Goal: Task Accomplishment & Management: Manage account settings

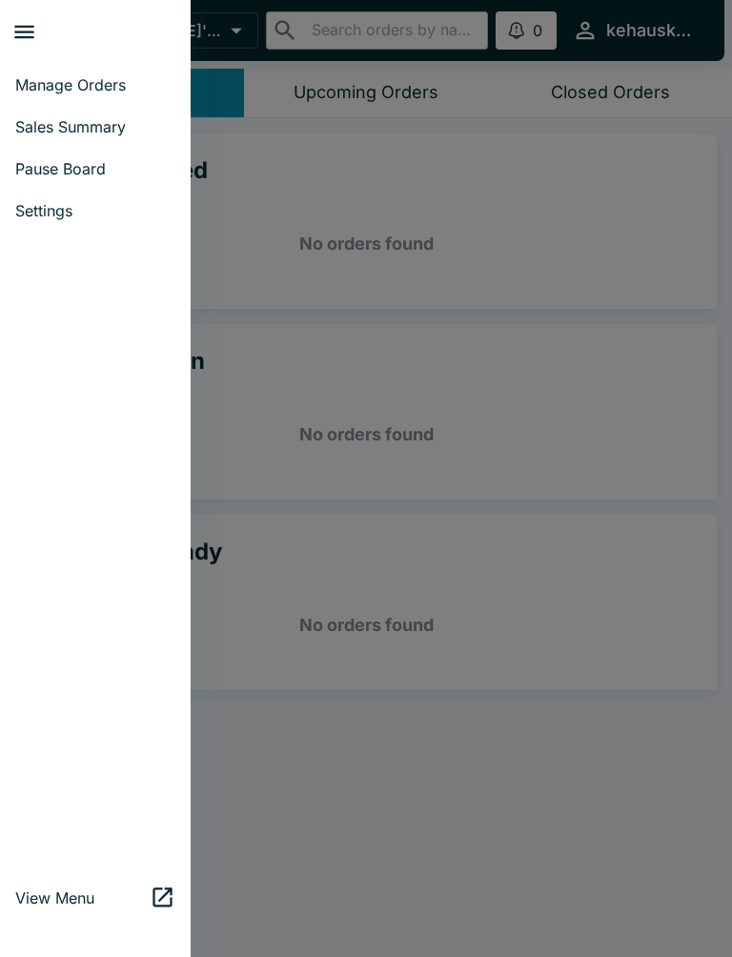
click at [103, 126] on span "Sales Summary" at bounding box center [95, 126] width 160 height 19
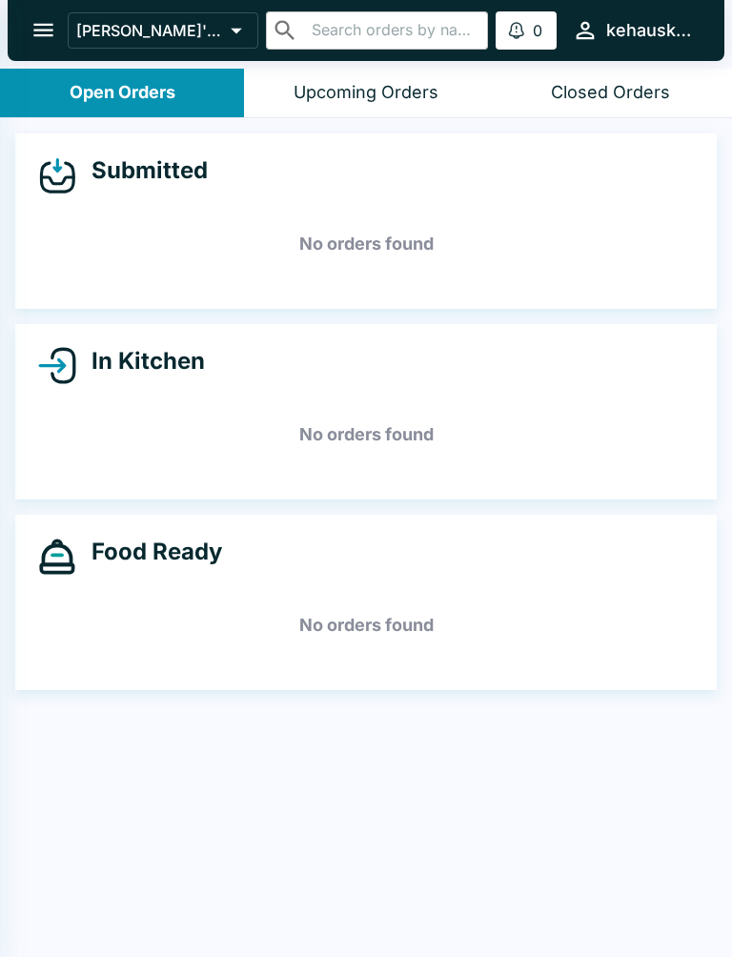
select select "03:00"
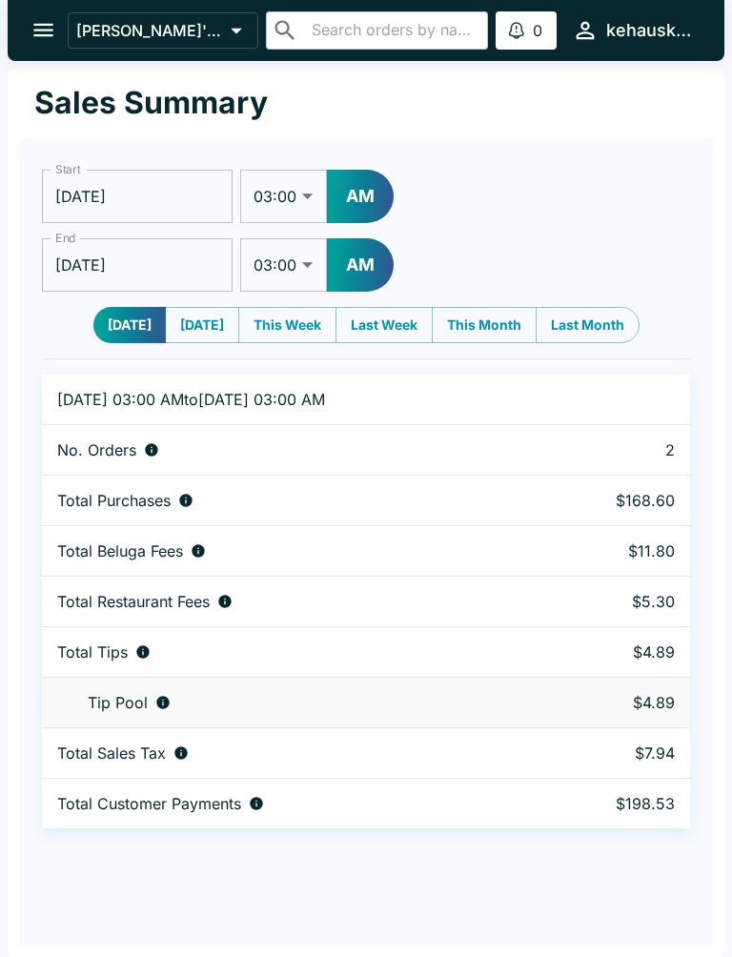
click at [28, 40] on button "open drawer" at bounding box center [43, 30] width 49 height 49
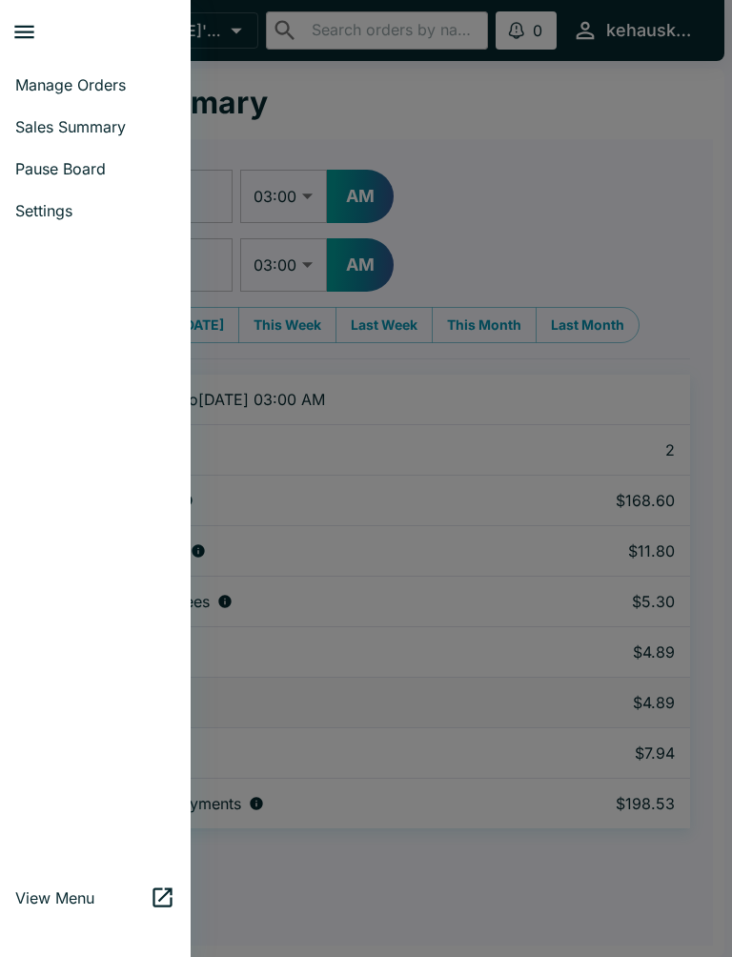
click at [27, 40] on button "close drawer" at bounding box center [24, 32] width 49 height 49
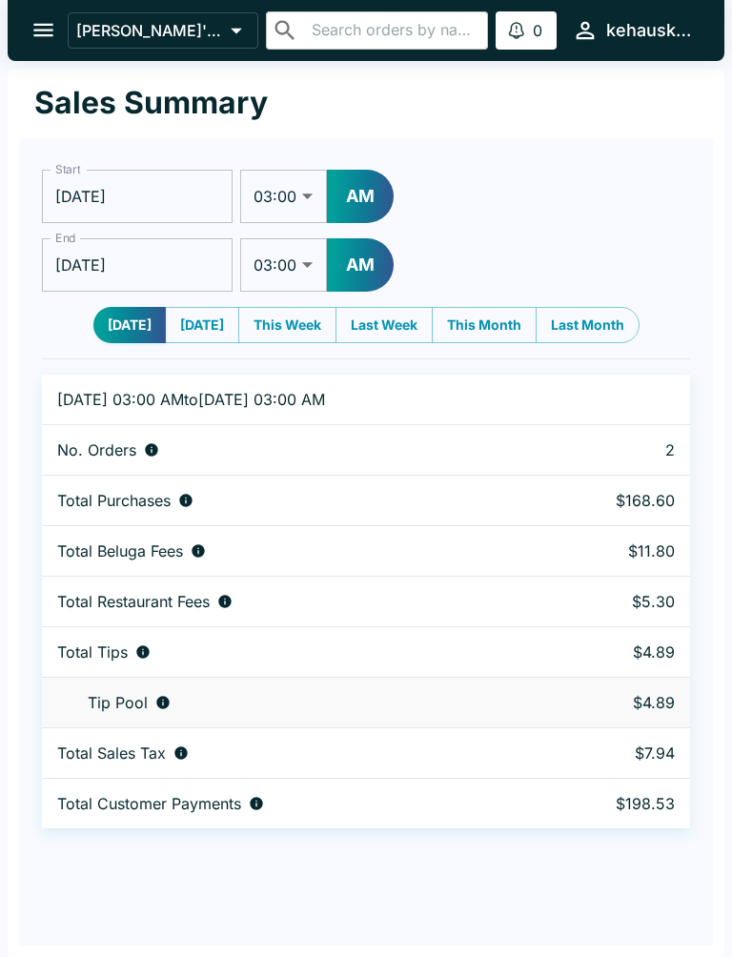
click at [30, 29] on button "open drawer" at bounding box center [43, 30] width 49 height 49
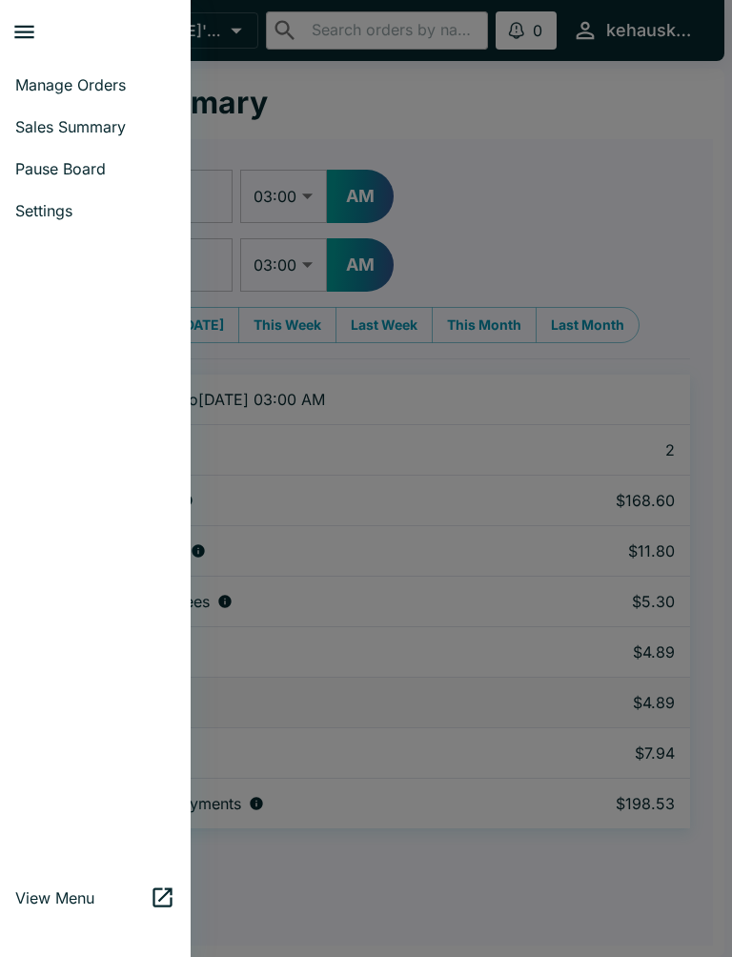
click at [111, 80] on span "Manage Orders" at bounding box center [95, 84] width 160 height 19
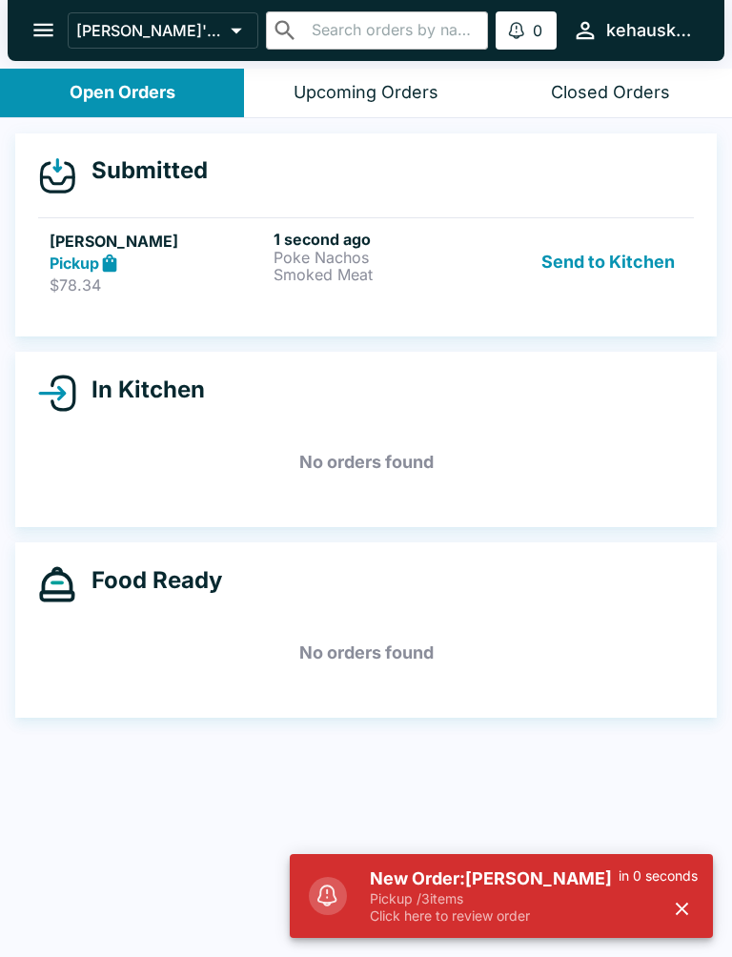
scroll to position [3, 0]
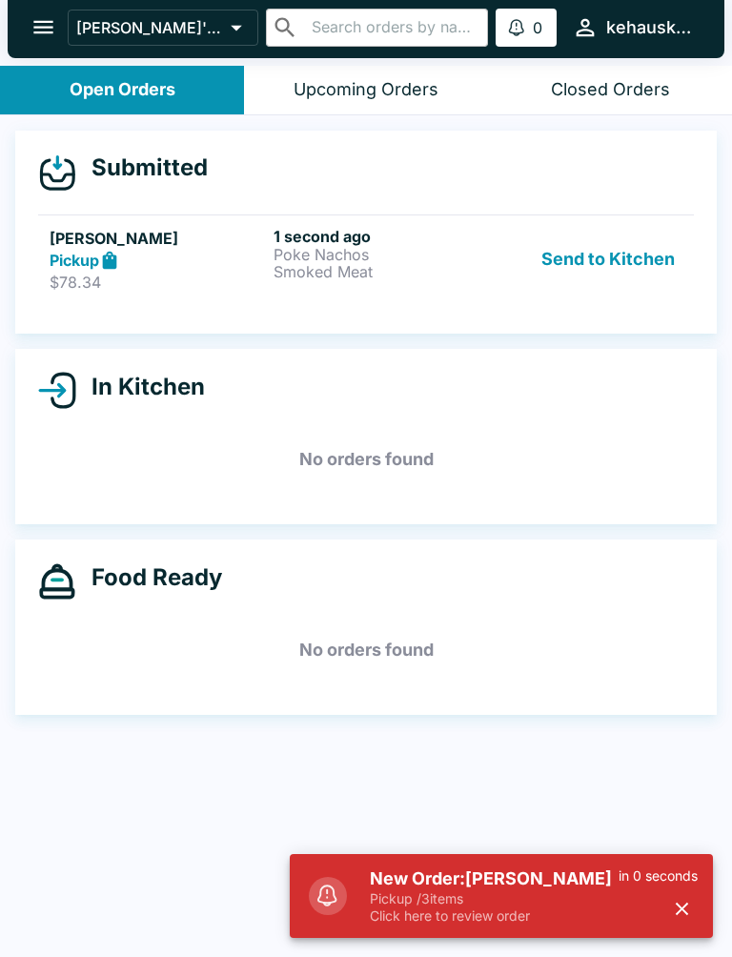
click at [578, 257] on button "Send to Kitchen" at bounding box center [608, 260] width 149 height 66
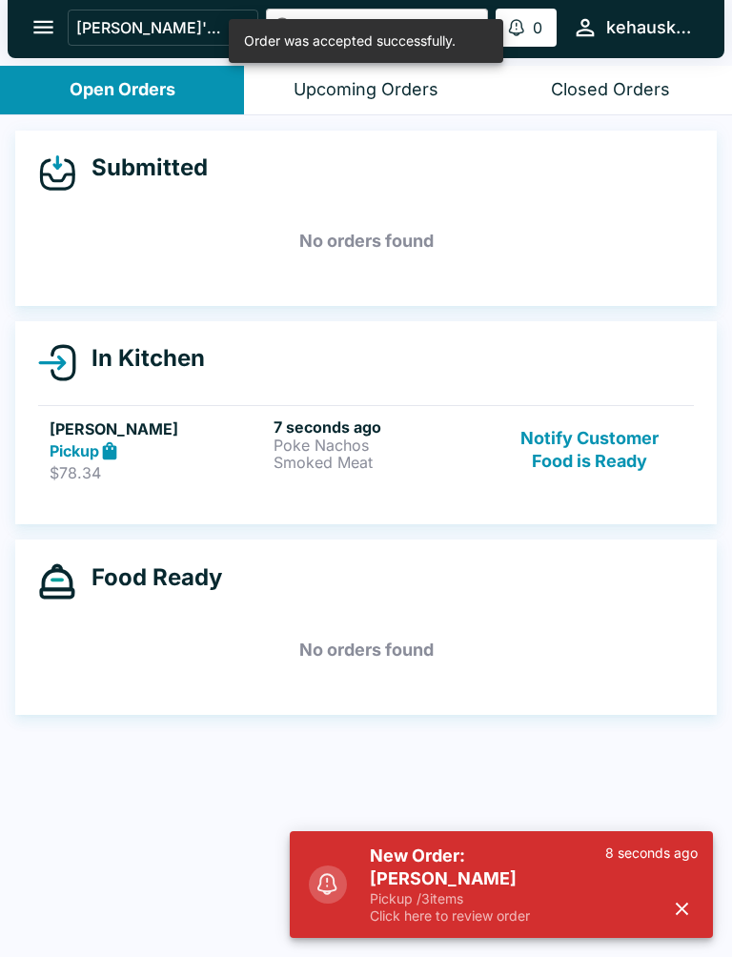
click at [679, 897] on button "button" at bounding box center [681, 908] width 31 height 31
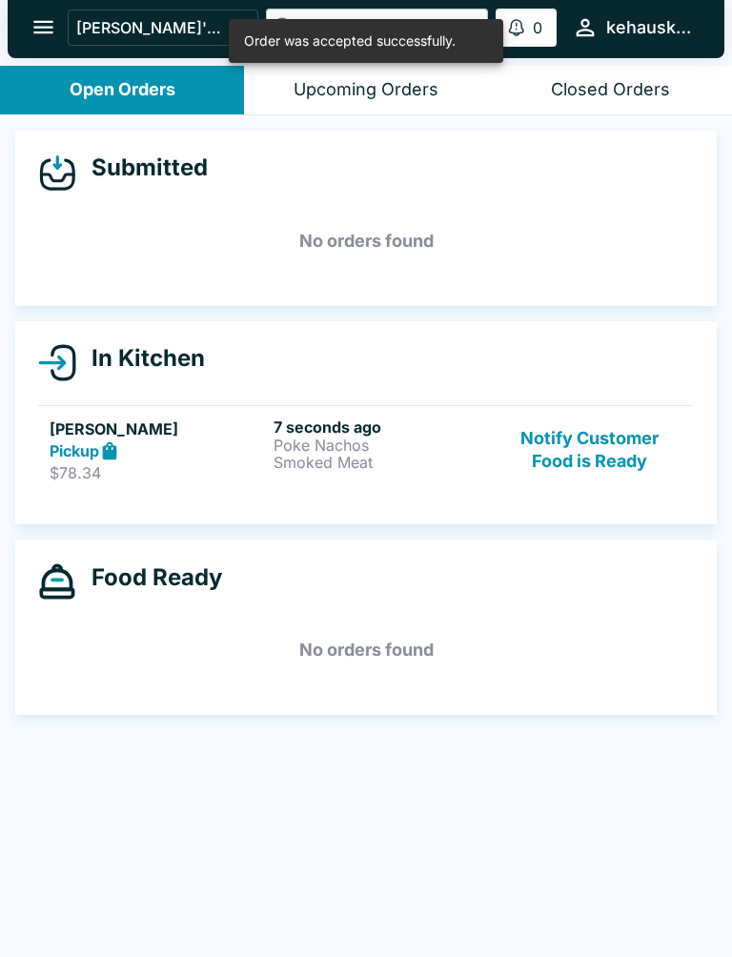
click at [312, 463] on p "Smoked Meat" at bounding box center [382, 462] width 216 height 17
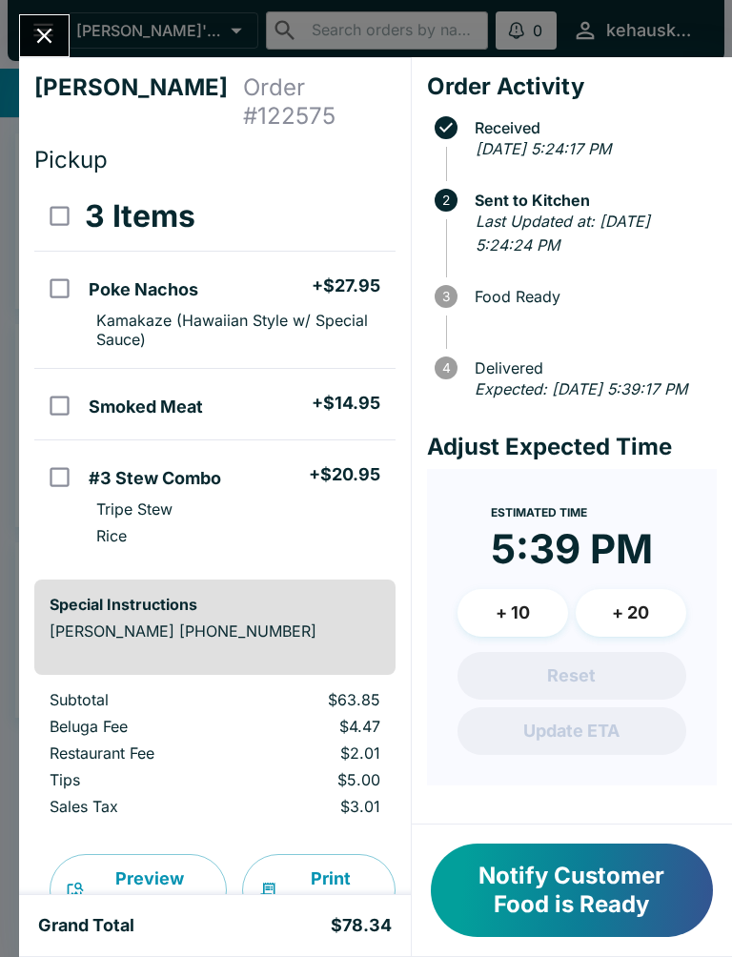
click at [532, 920] on button "Notify Customer Food is Ready" at bounding box center [572, 890] width 282 height 93
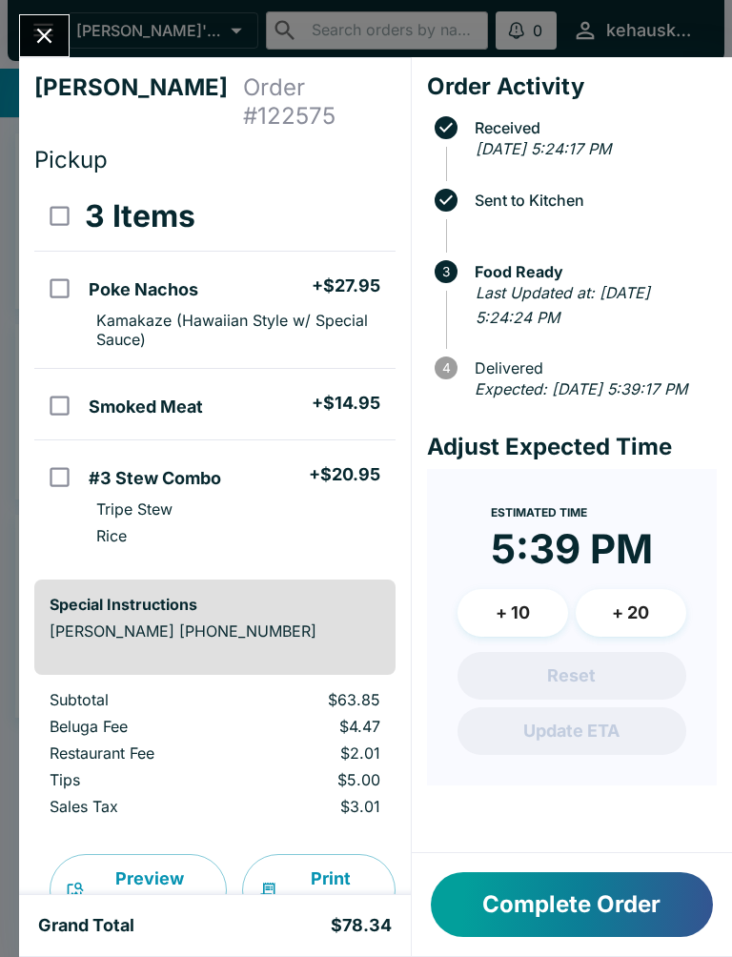
click at [530, 907] on button "Complete Order" at bounding box center [572, 904] width 282 height 65
click at [555, 904] on button "Complete Order" at bounding box center [572, 904] width 282 height 65
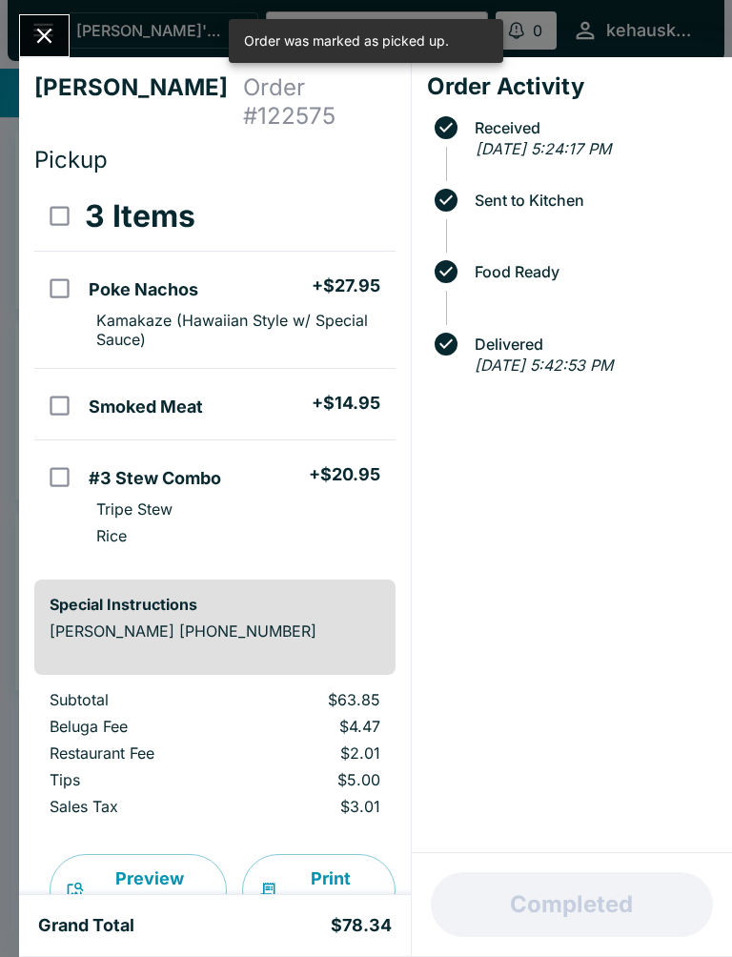
click at [52, 35] on icon "Close" at bounding box center [44, 36] width 26 height 26
